Goal: Navigation & Orientation: Find specific page/section

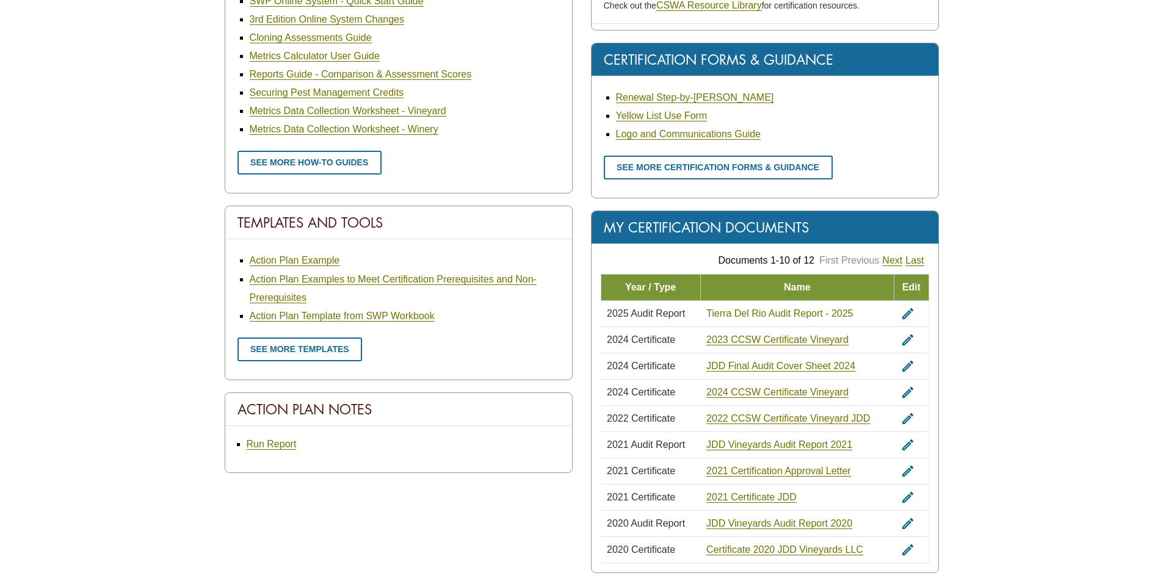
scroll to position [610, 0]
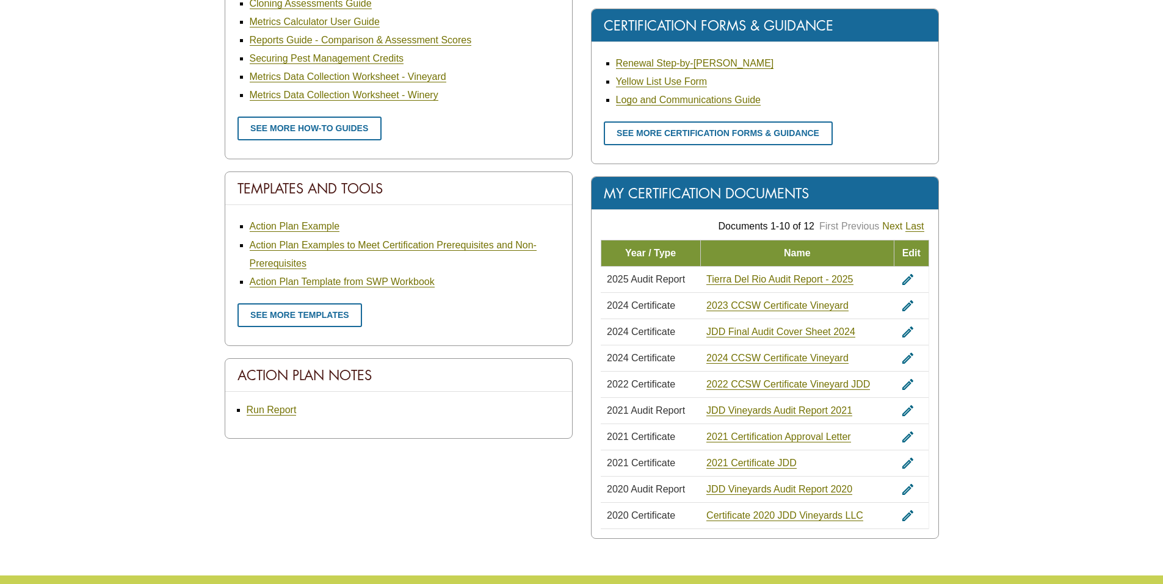
click at [888, 224] on link "Next" at bounding box center [892, 226] width 20 height 11
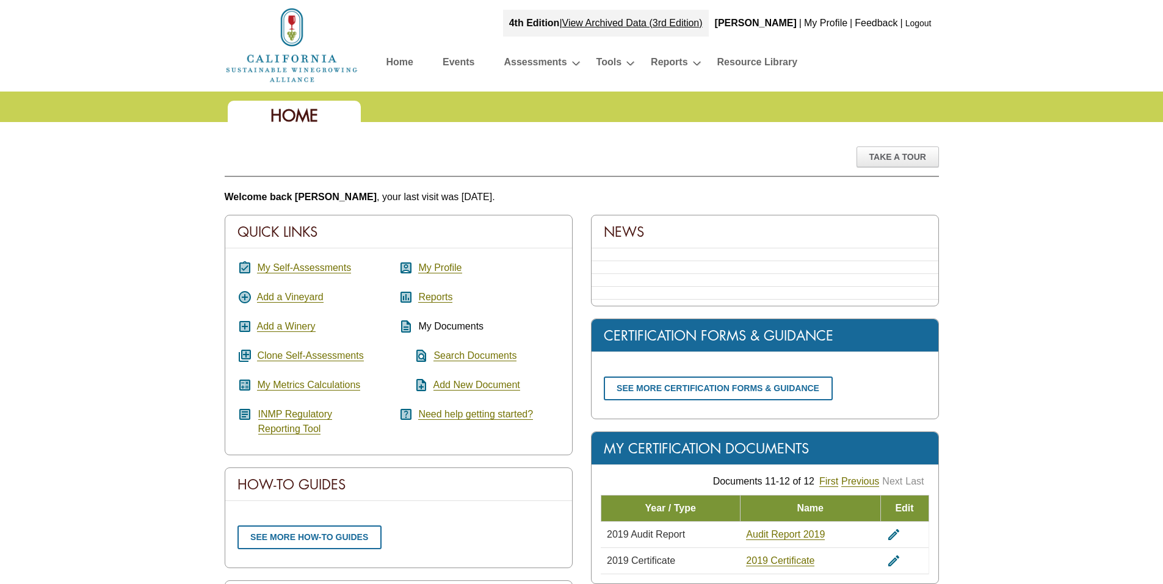
scroll to position [327, 0]
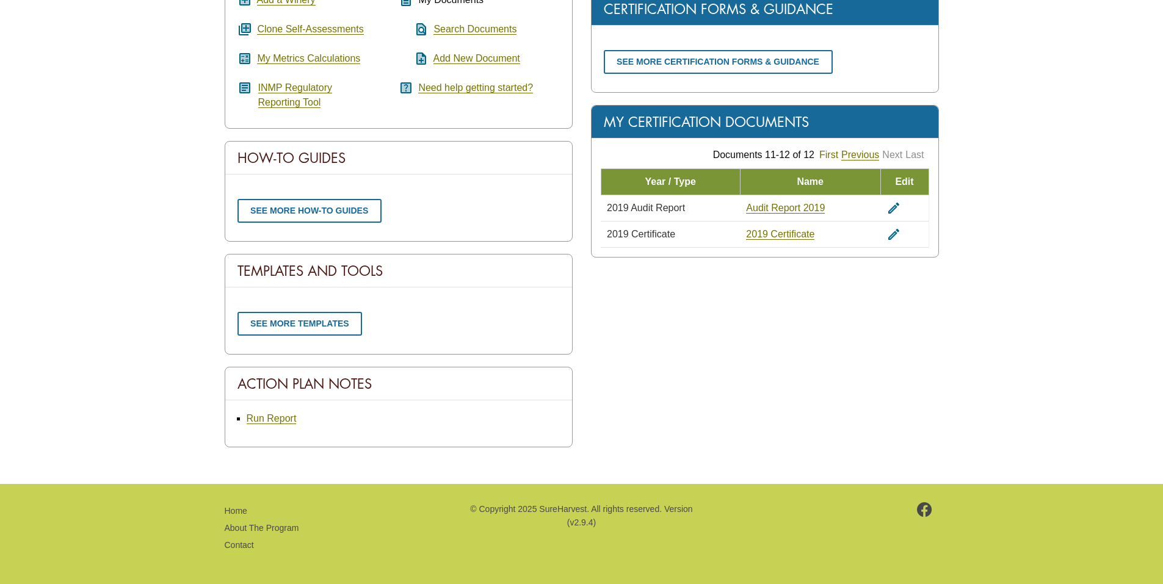
click at [834, 155] on link "First" at bounding box center [828, 155] width 19 height 11
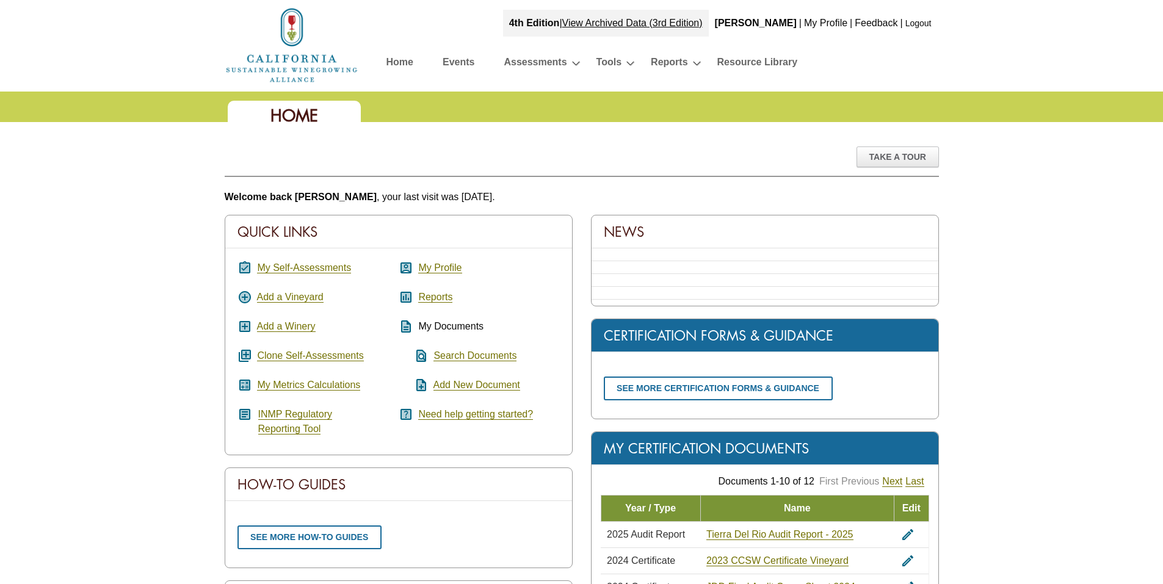
scroll to position [327, 0]
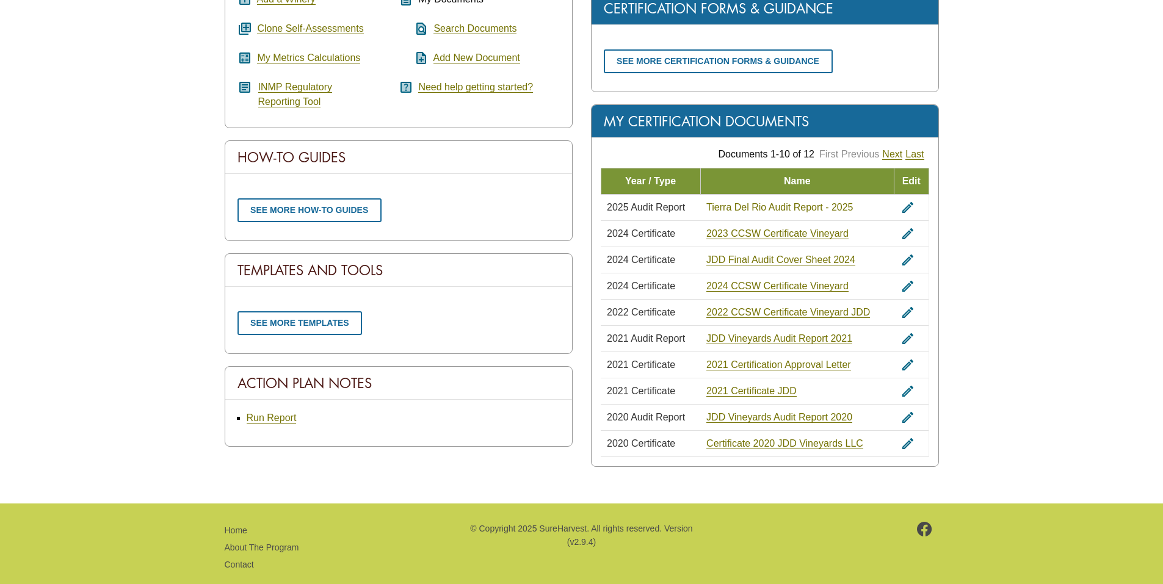
click at [774, 207] on link "Tierra Del Rio Audit Report - 2025" at bounding box center [779, 207] width 146 height 11
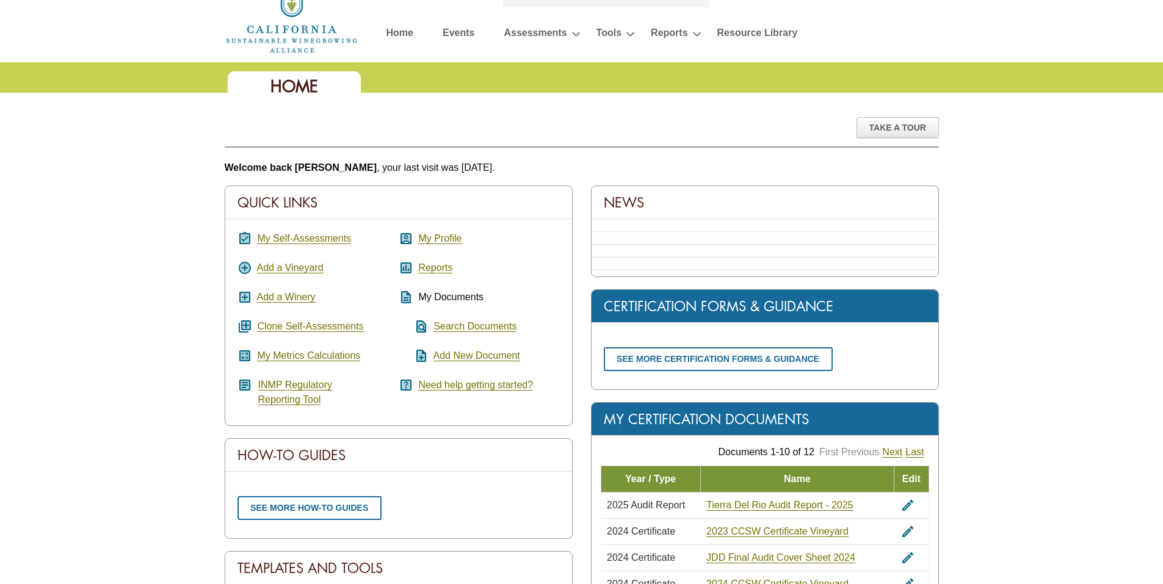
scroll to position [0, 0]
